Goal: Check status

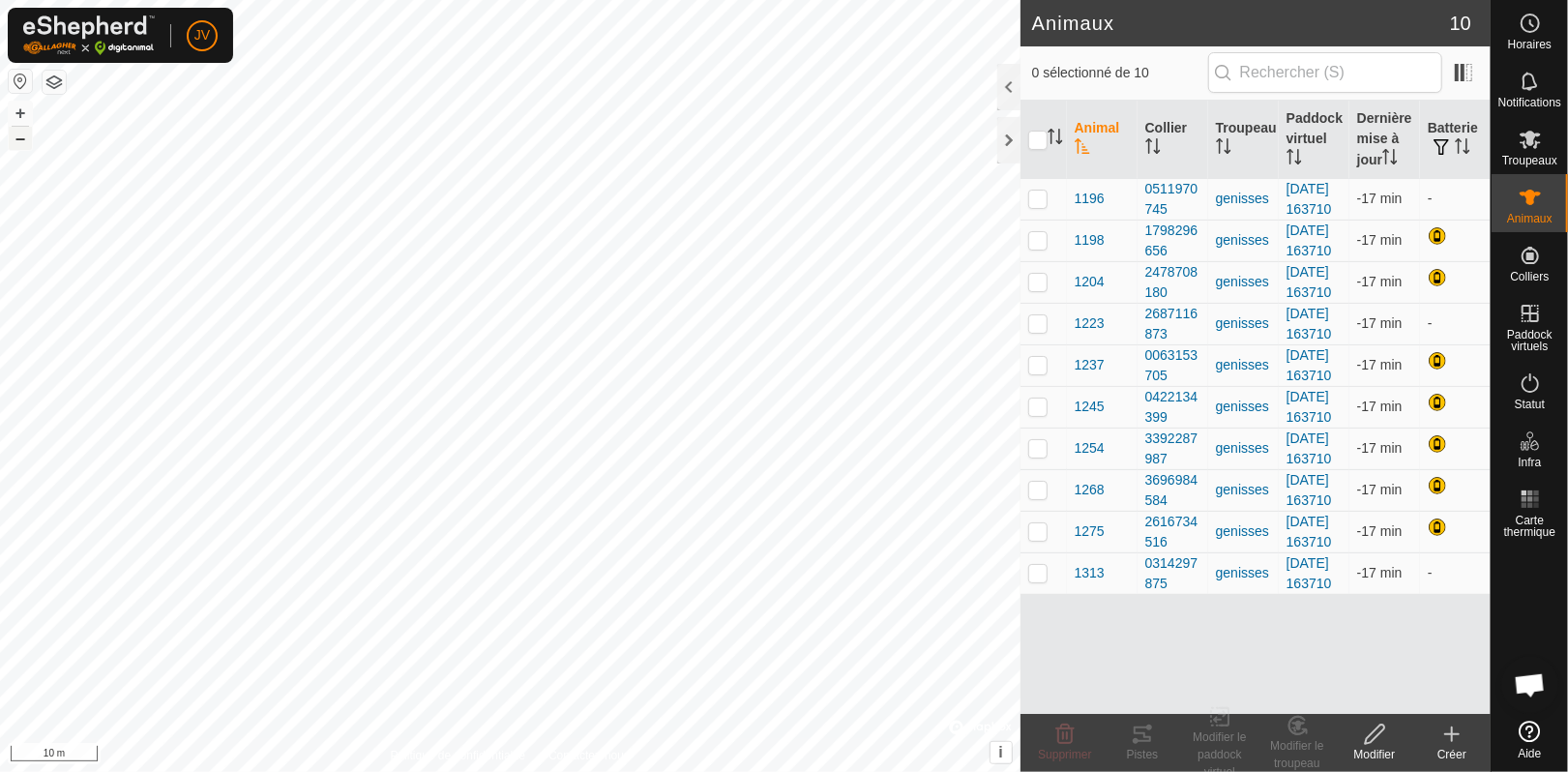
click at [13, 140] on button "–" at bounding box center [21, 139] width 23 height 23
click at [1032, 138] on input "checkbox" at bounding box center [1038, 141] width 20 height 20
checkbox input "true"
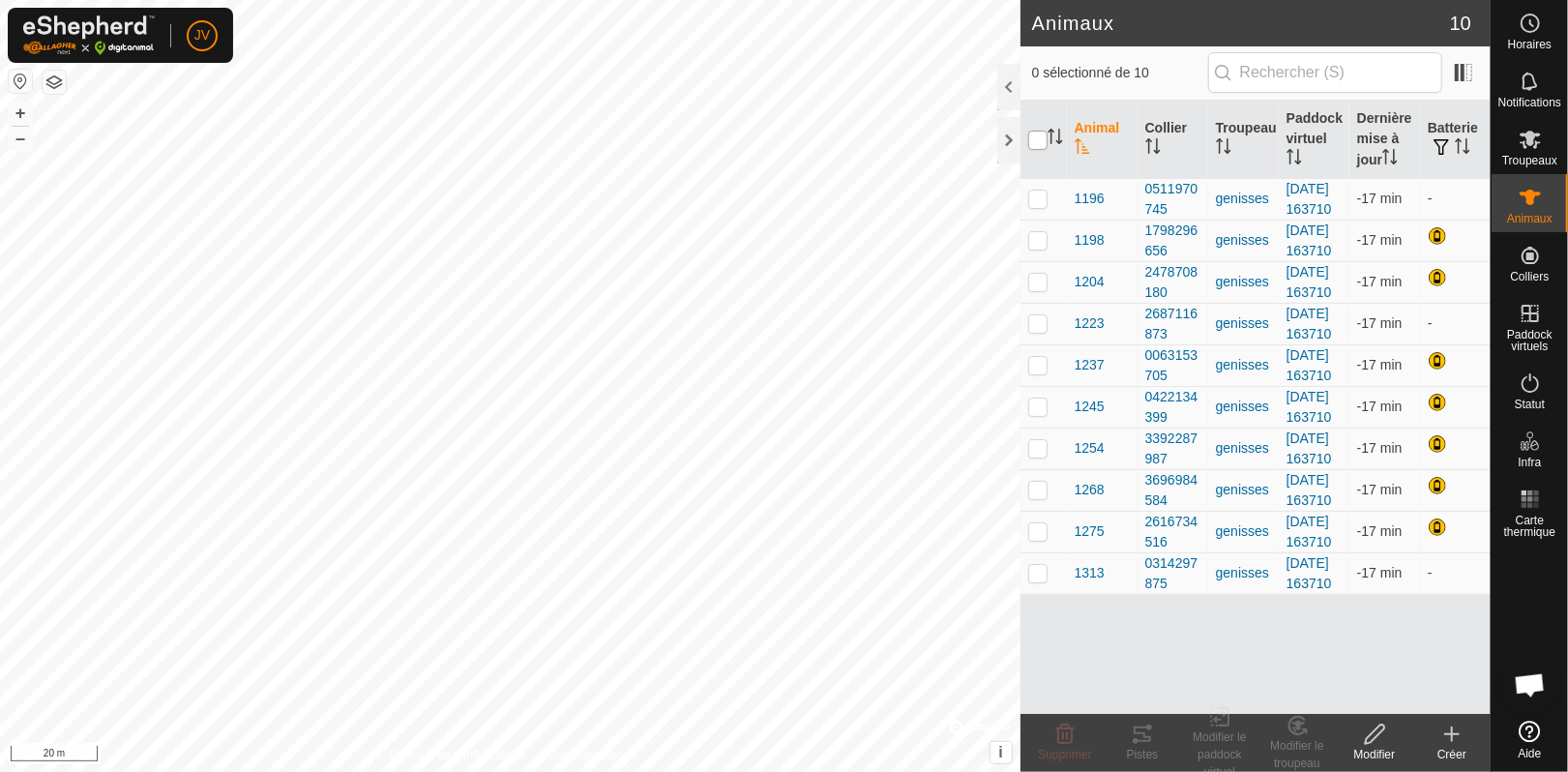
checkbox input "true"
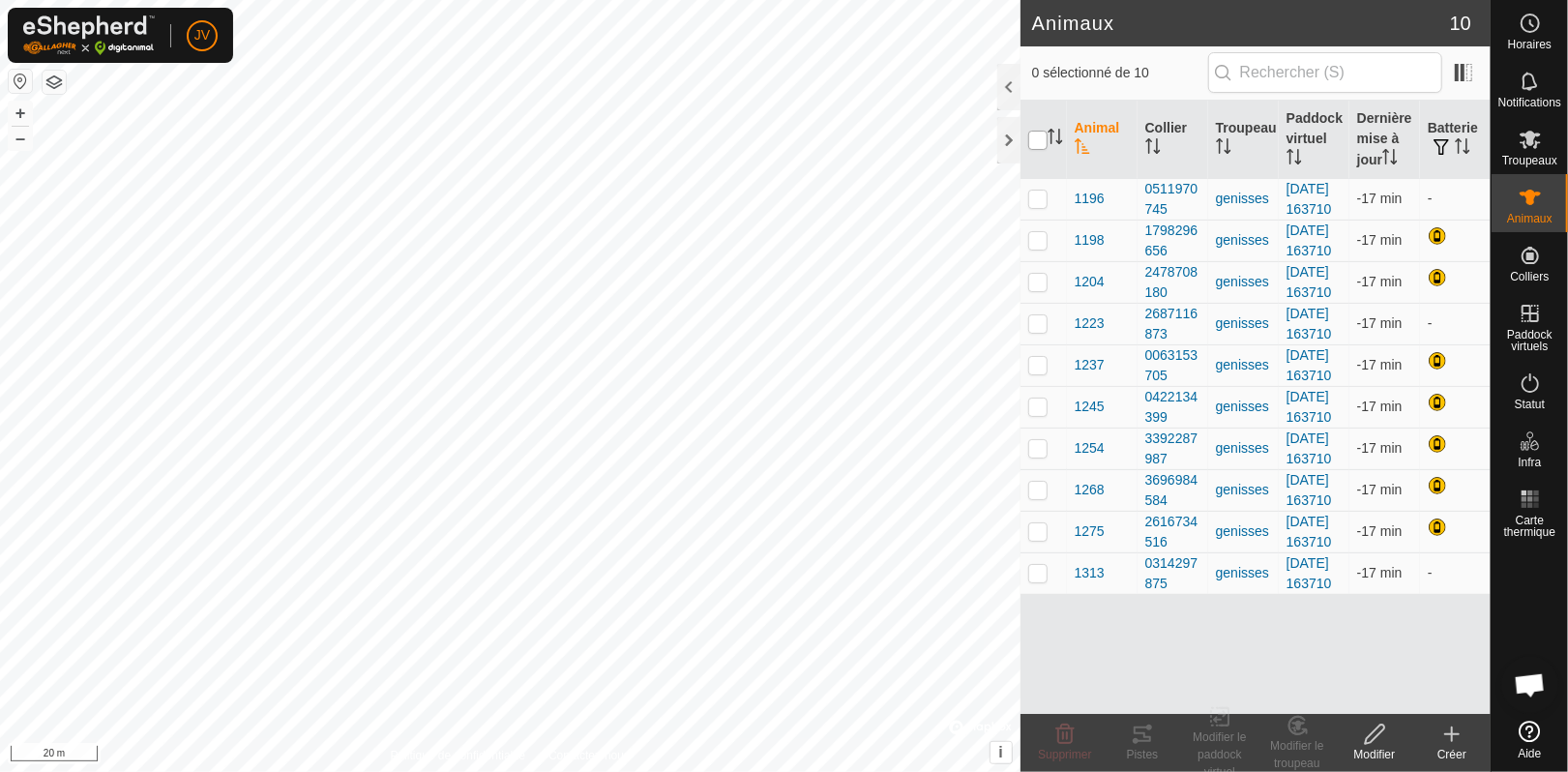
checkbox input "true"
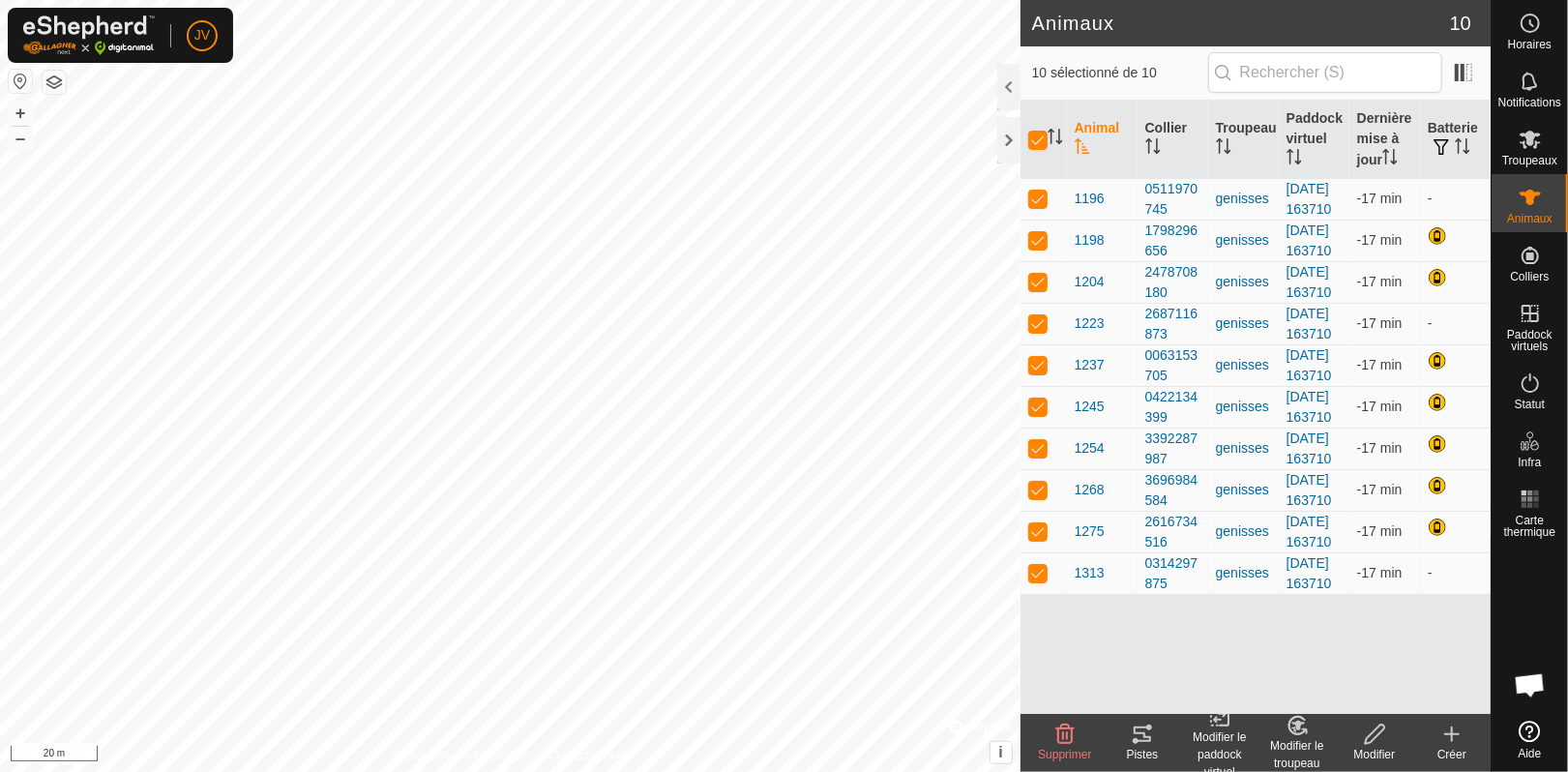
click at [1145, 644] on icon at bounding box center [1142, 735] width 18 height 16
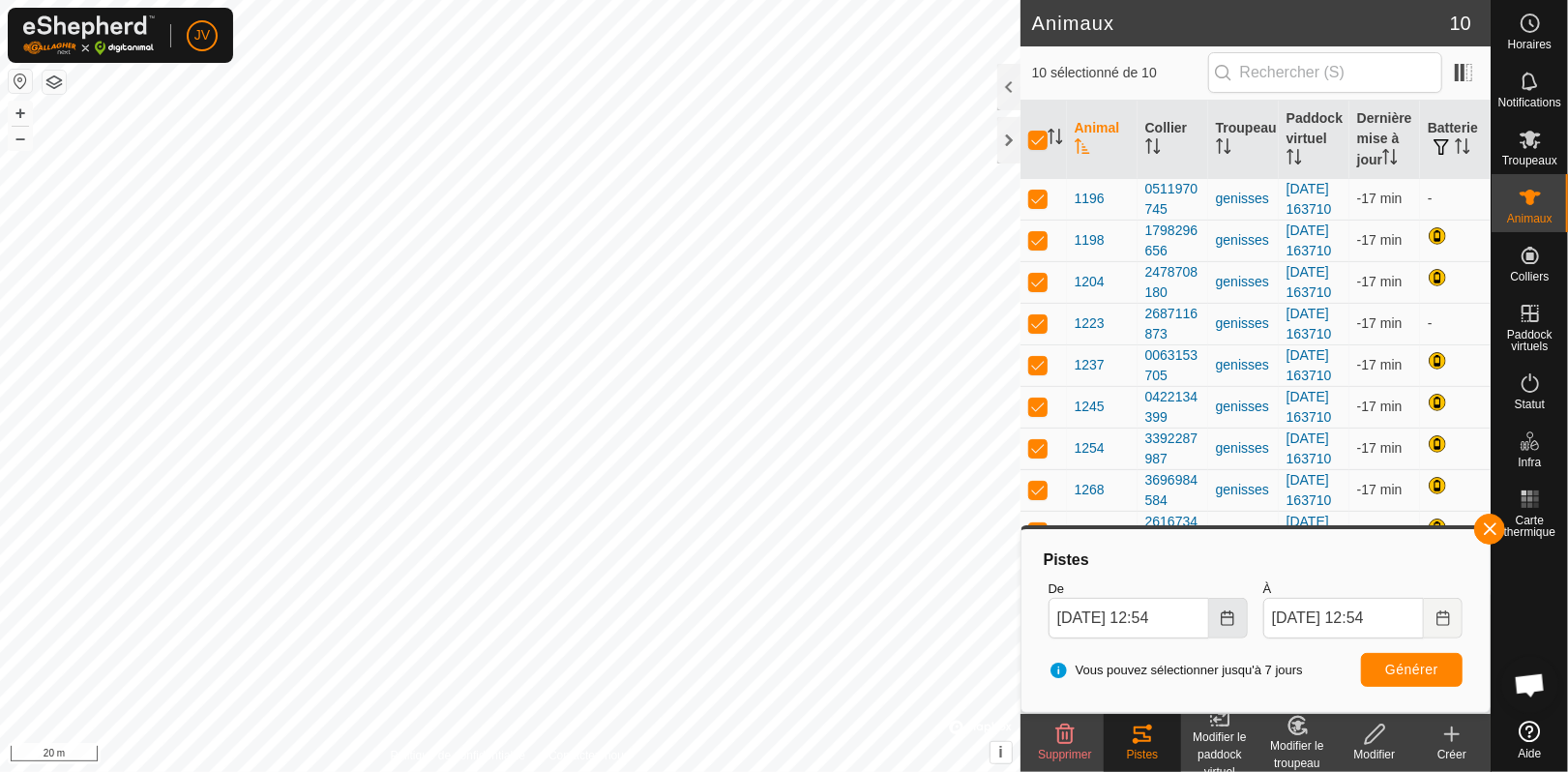
click at [1233, 618] on icon "Choose Date" at bounding box center [1228, 618] width 13 height 16
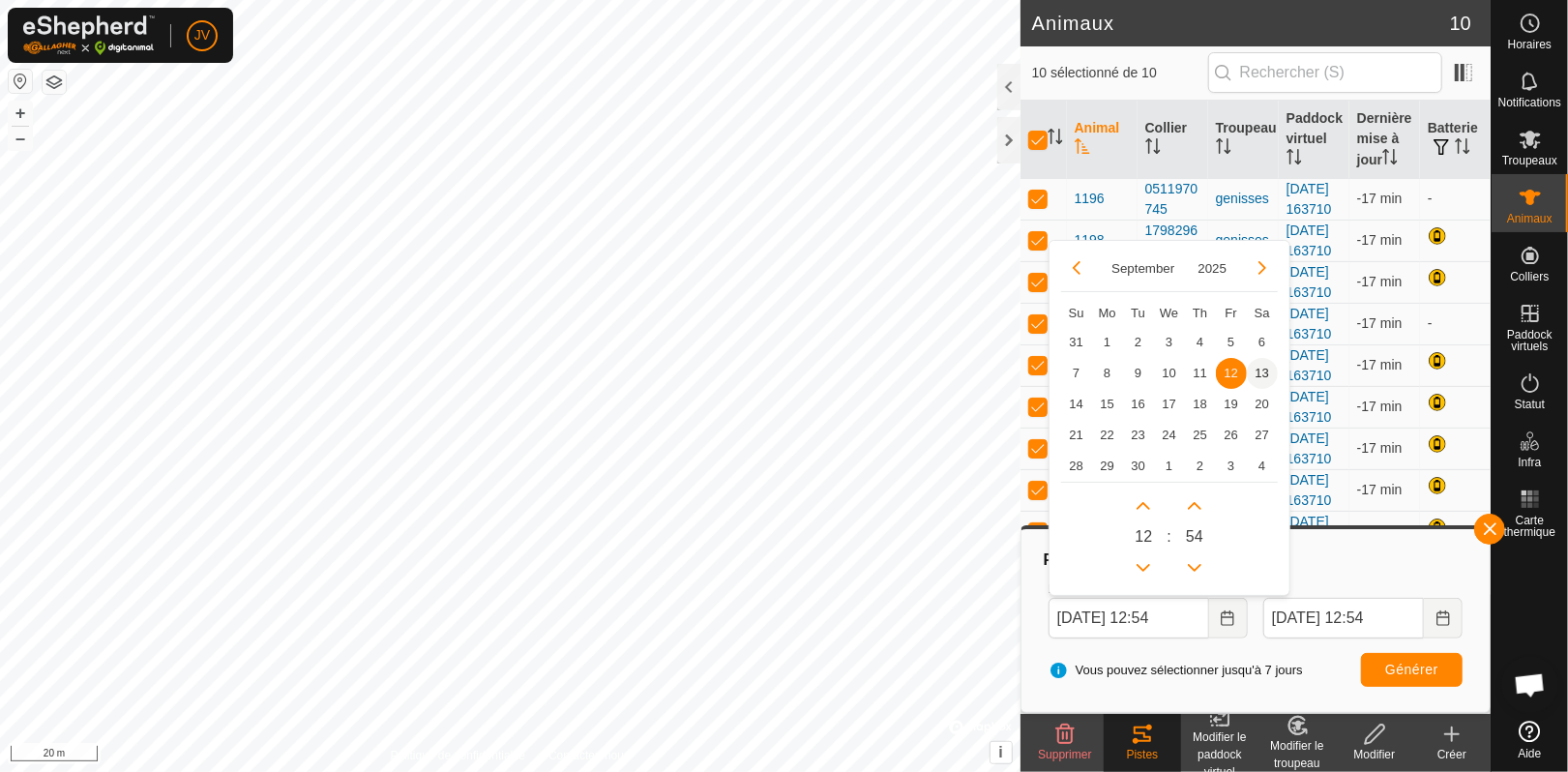
click at [1270, 378] on span "13" at bounding box center [1263, 374] width 31 height 31
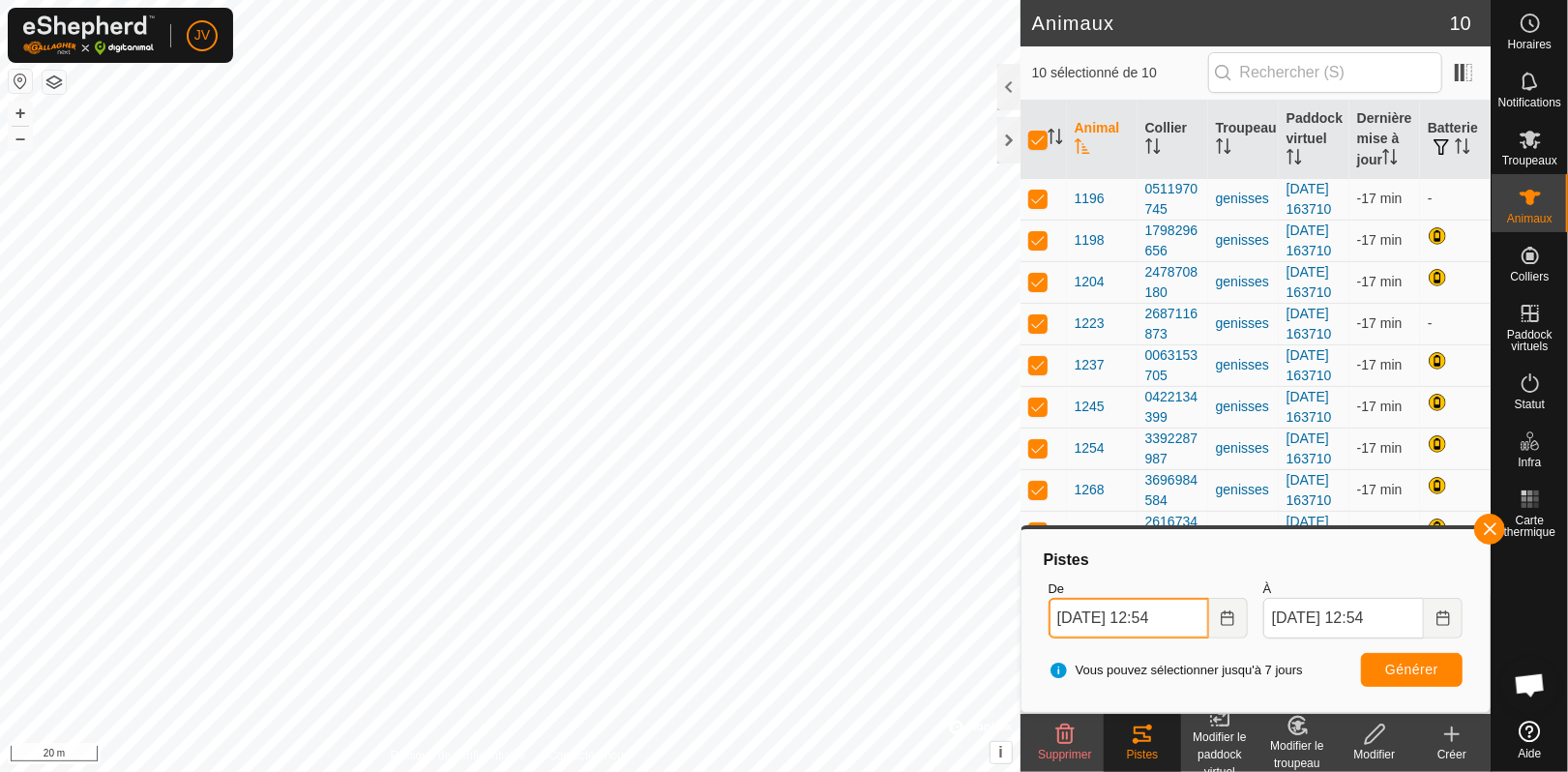
click at [1172, 616] on input "[DATE] 12:54" at bounding box center [1129, 618] width 160 height 41
type input "[DATE] 10:54"
click at [1306, 644] on span "Générer" at bounding box center [1411, 670] width 53 height 16
click at [1170, 621] on input "[DATE] 10:54" at bounding box center [1129, 618] width 160 height 41
